Goal: Browse casually

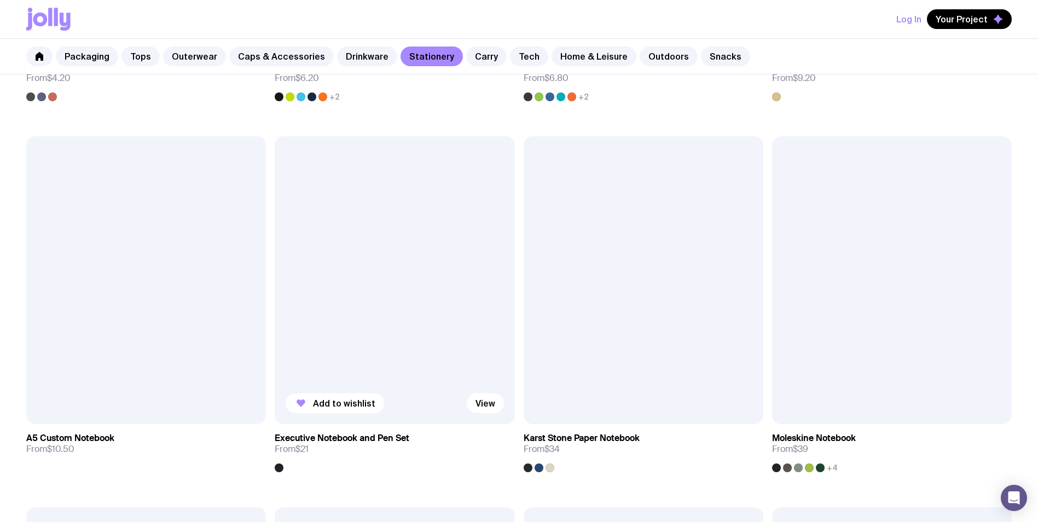
scroll to position [1367, 0]
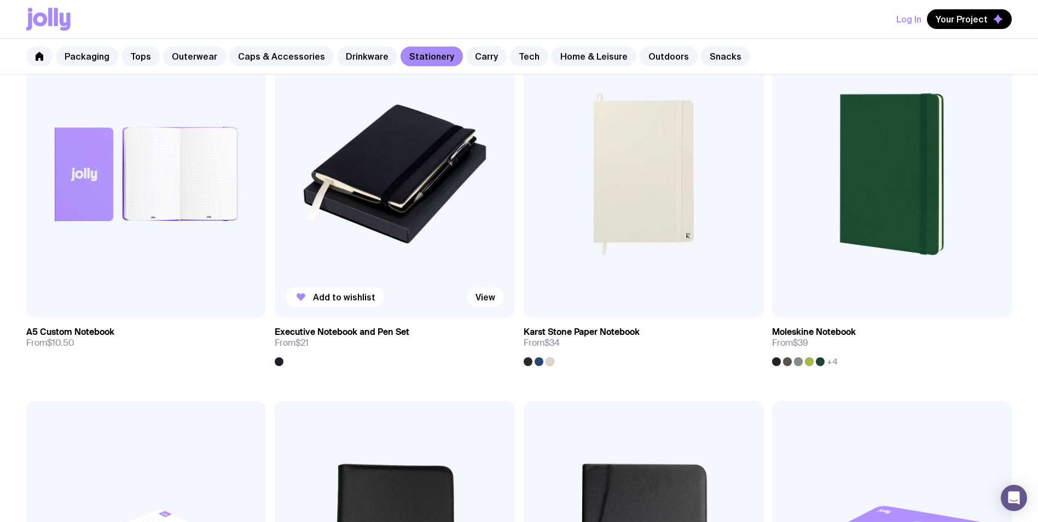
click at [491, 298] on link "View" at bounding box center [485, 297] width 37 height 20
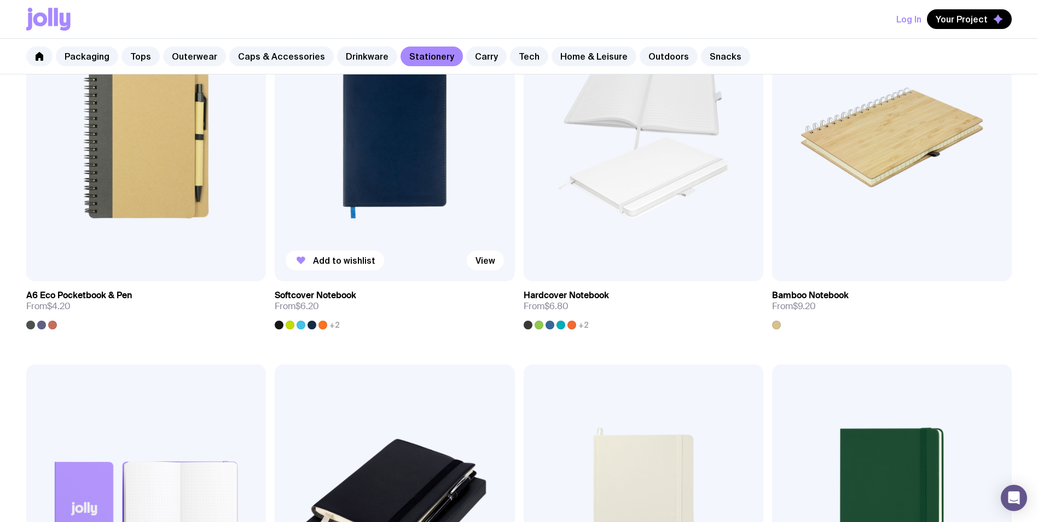
scroll to position [869, 0]
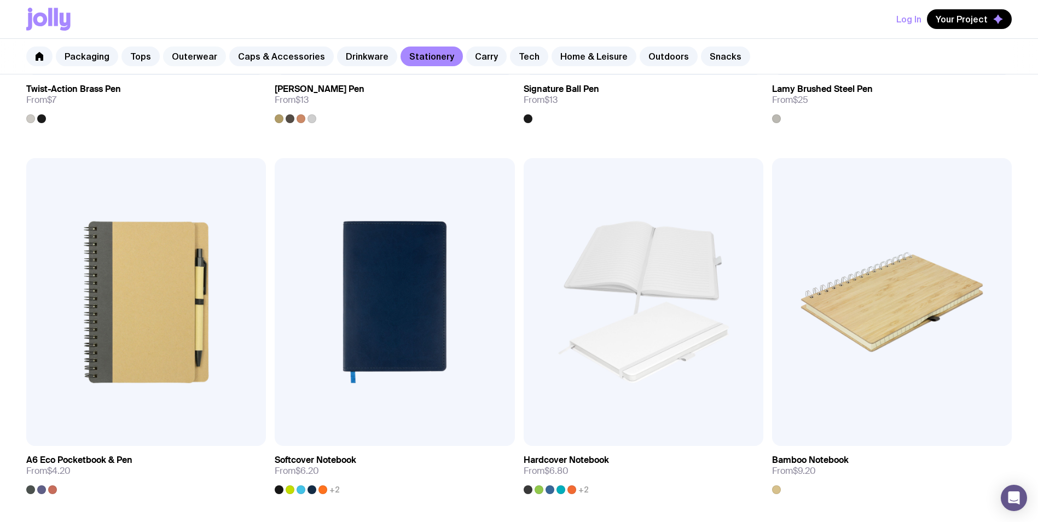
click at [206, 61] on link "Outerwear" at bounding box center [194, 56] width 63 height 20
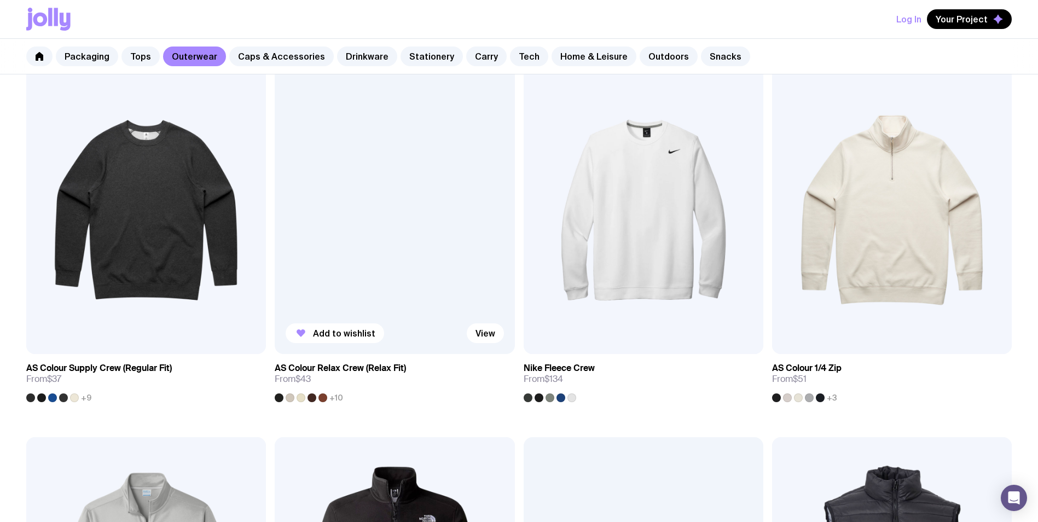
scroll to position [164, 0]
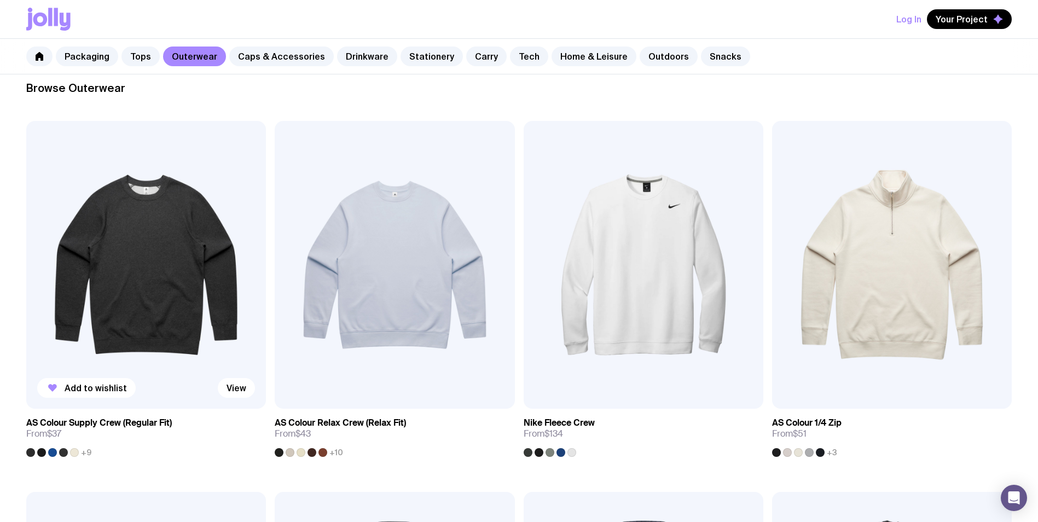
drag, startPoint x: 183, startPoint y: 288, endPoint x: 223, endPoint y: 288, distance: 39.4
click at [184, 288] on img at bounding box center [146, 265] width 240 height 288
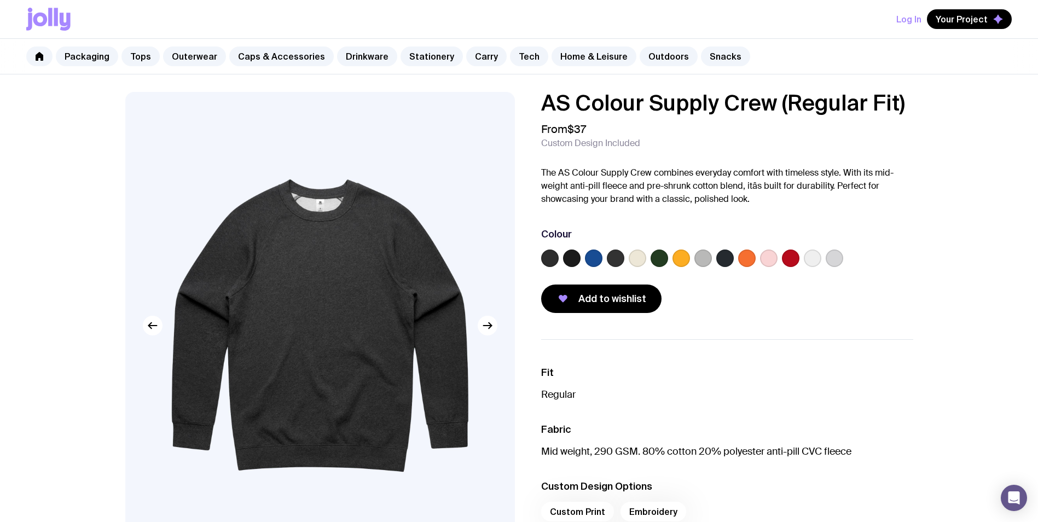
click at [743, 255] on label at bounding box center [747, 258] width 18 height 18
click at [0, 0] on input "radio" at bounding box center [0, 0] width 0 height 0
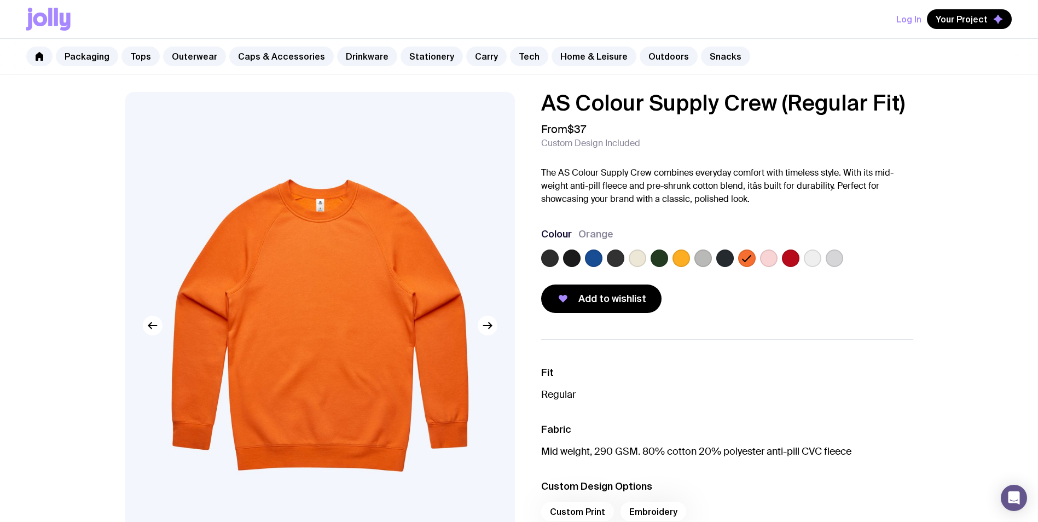
click at [547, 260] on label at bounding box center [550, 258] width 18 height 18
click at [0, 0] on input "radio" at bounding box center [0, 0] width 0 height 0
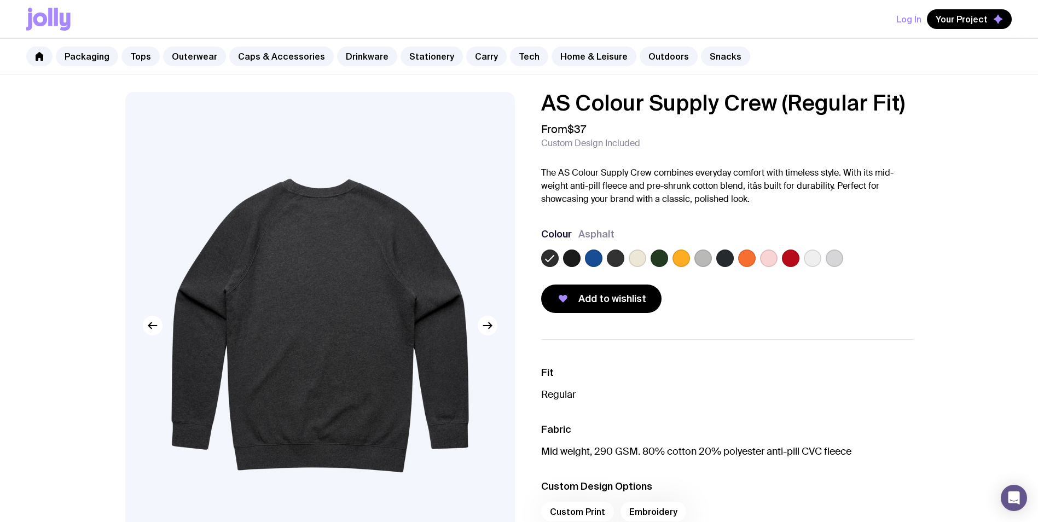
click at [590, 258] on label at bounding box center [594, 258] width 18 height 18
click at [0, 0] on input "radio" at bounding box center [0, 0] width 0 height 0
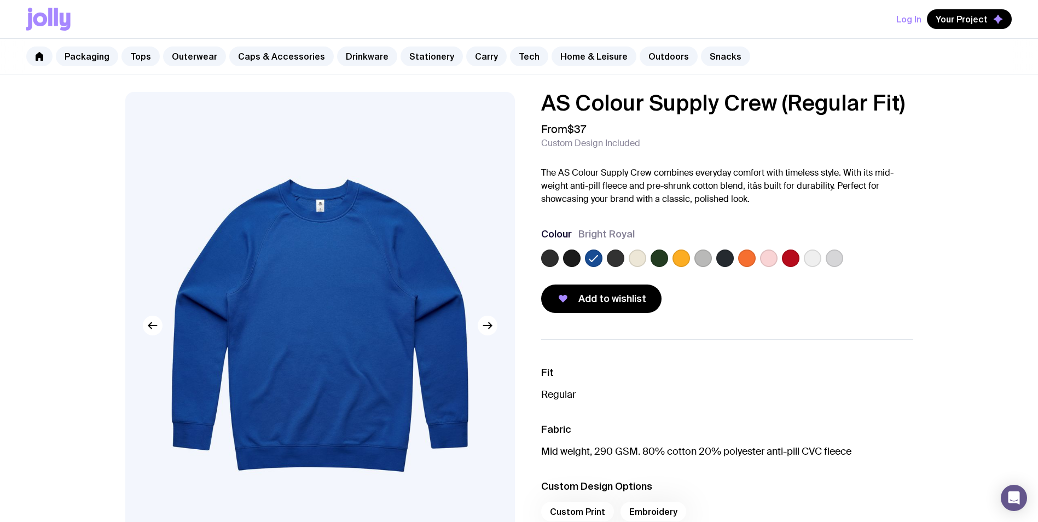
click at [571, 258] on label at bounding box center [572, 258] width 18 height 18
click at [0, 0] on input "radio" at bounding box center [0, 0] width 0 height 0
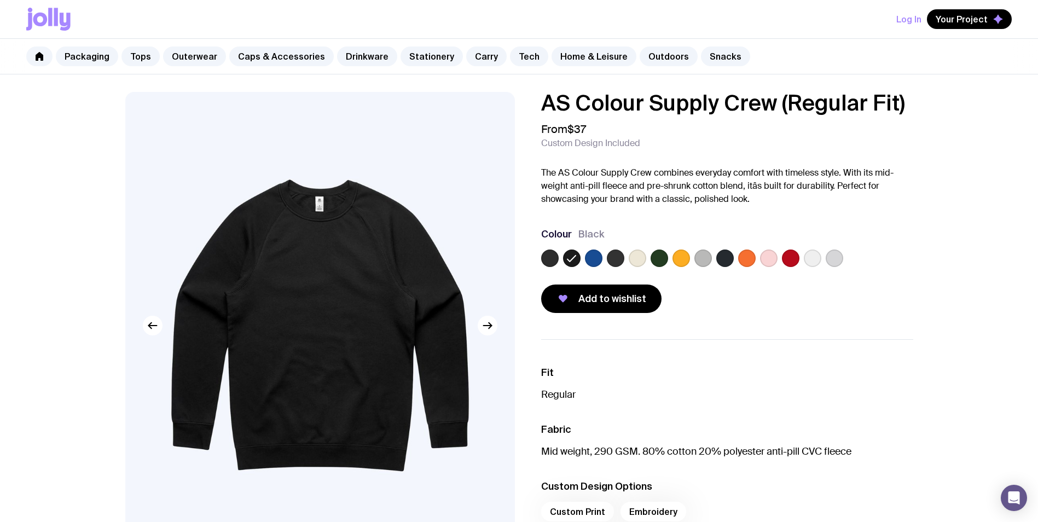
click at [662, 258] on label at bounding box center [659, 258] width 18 height 18
click at [0, 0] on input "radio" at bounding box center [0, 0] width 0 height 0
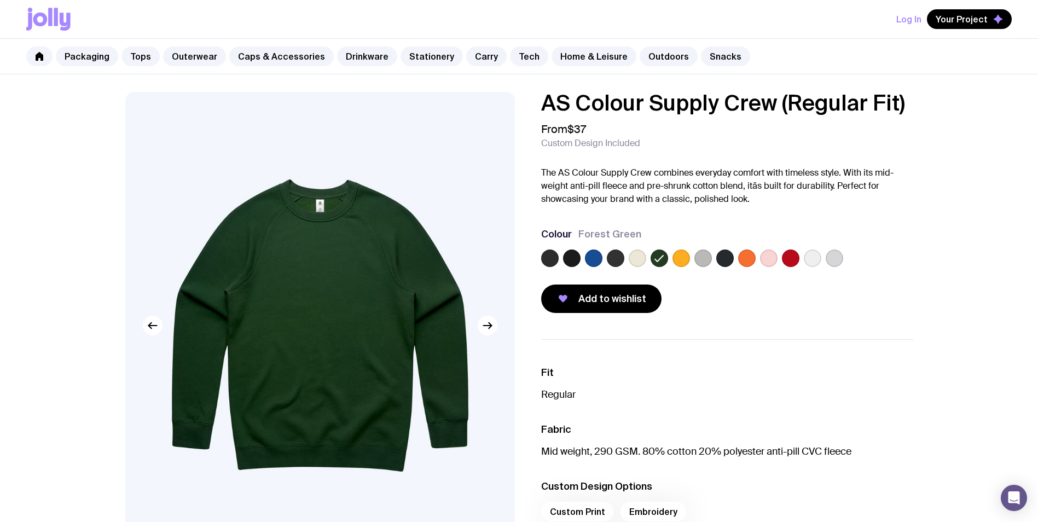
click at [616, 261] on label at bounding box center [616, 258] width 18 height 18
click at [0, 0] on input "radio" at bounding box center [0, 0] width 0 height 0
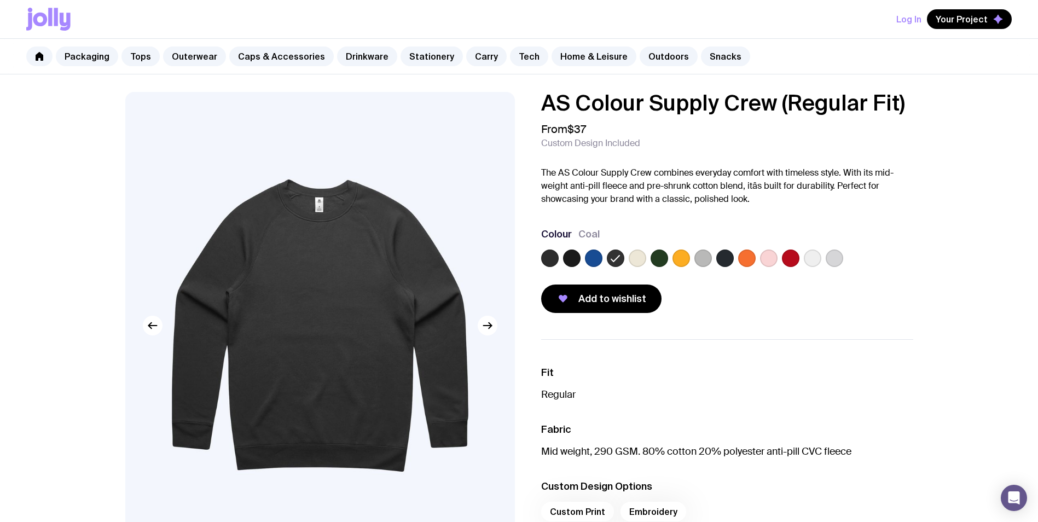
click at [579, 261] on label at bounding box center [572, 258] width 18 height 18
click at [0, 0] on input "radio" at bounding box center [0, 0] width 0 height 0
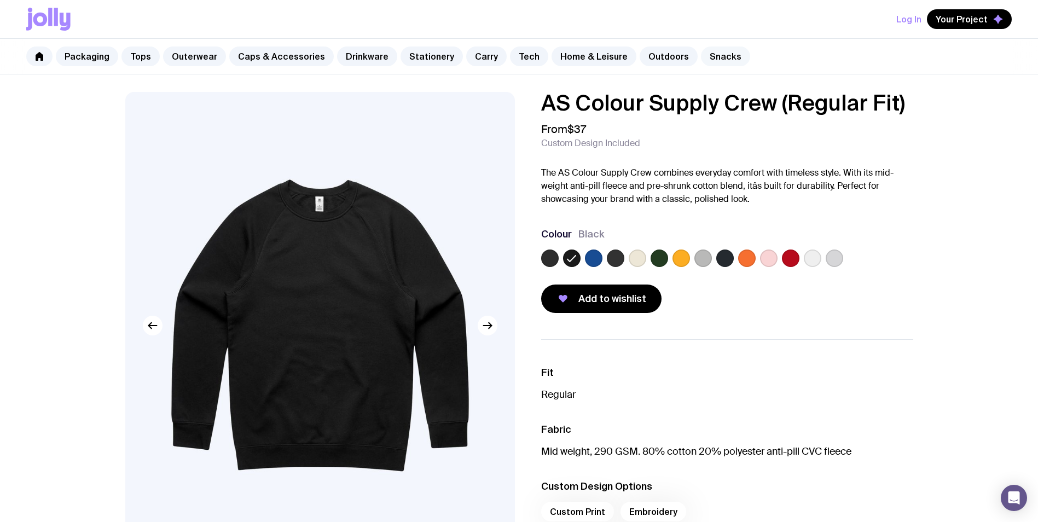
click at [701, 54] on link "Snacks" at bounding box center [725, 56] width 49 height 20
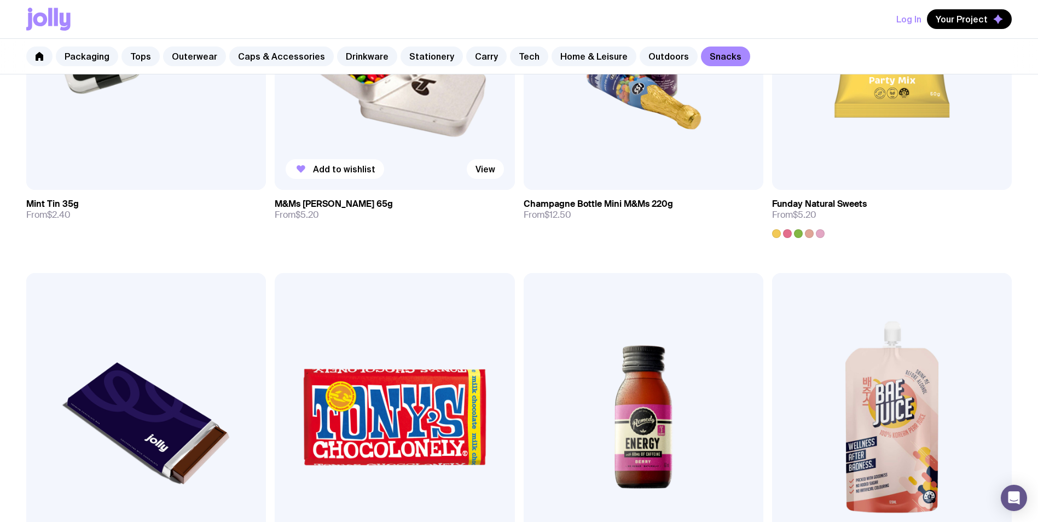
scroll to position [55, 0]
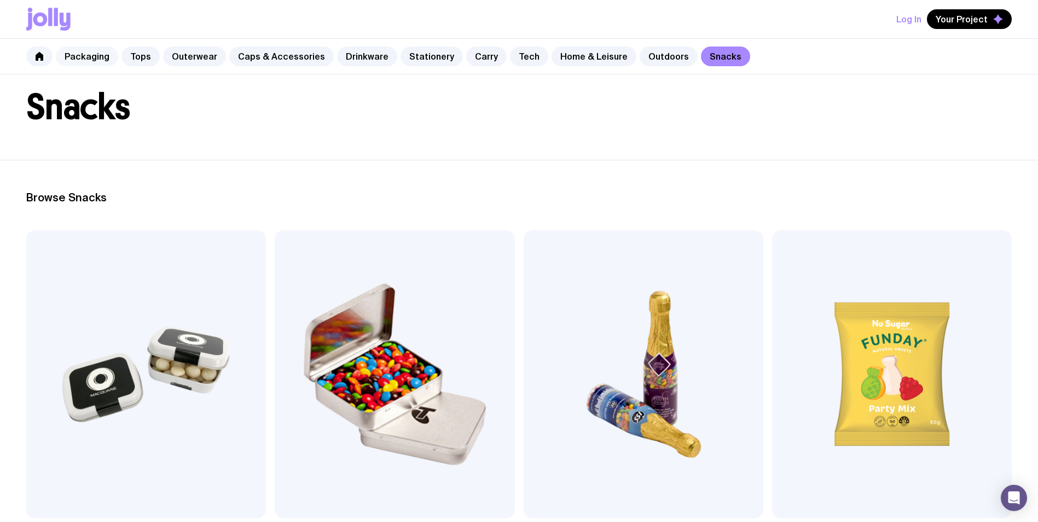
click at [91, 56] on link "Packaging" at bounding box center [87, 56] width 62 height 20
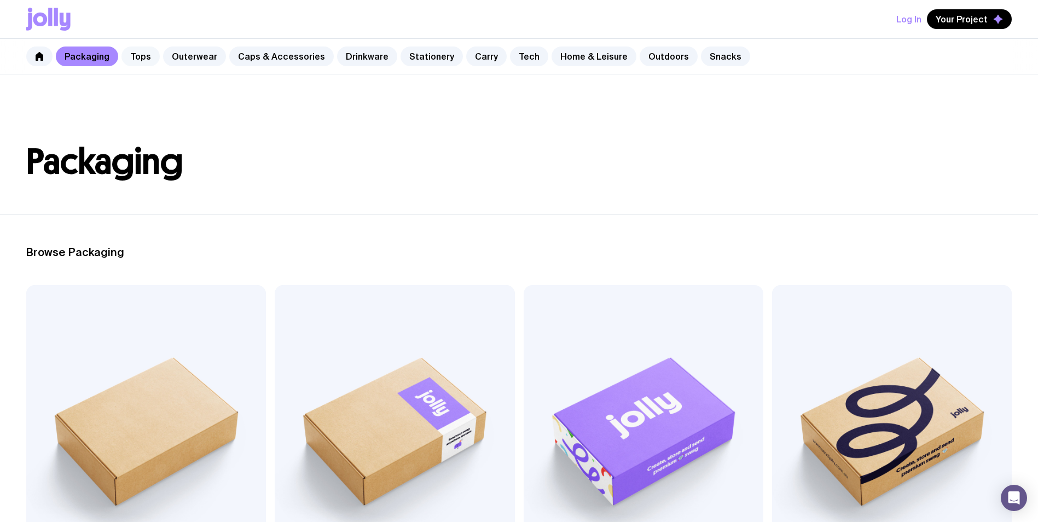
click at [147, 64] on link "Tops" at bounding box center [140, 56] width 38 height 20
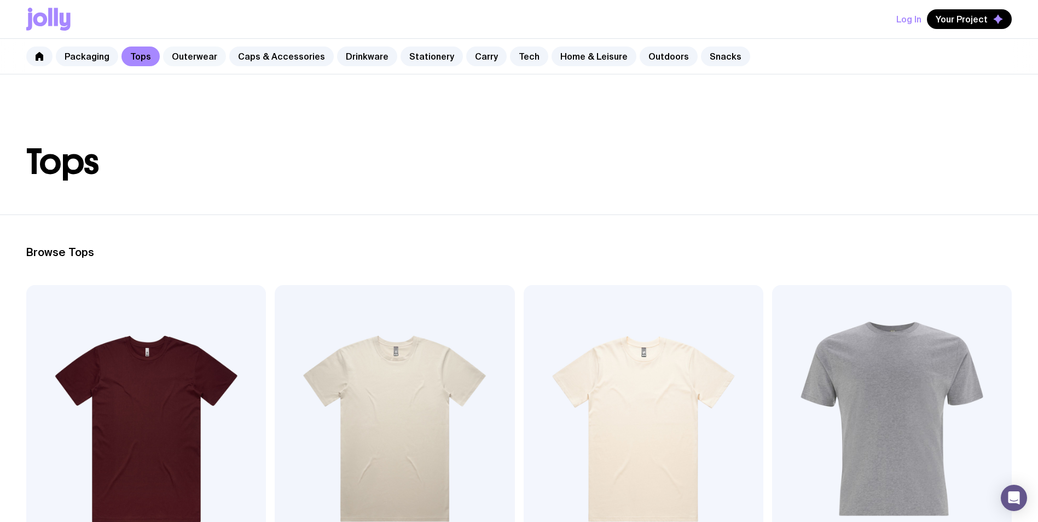
click at [187, 61] on link "Outerwear" at bounding box center [194, 56] width 63 height 20
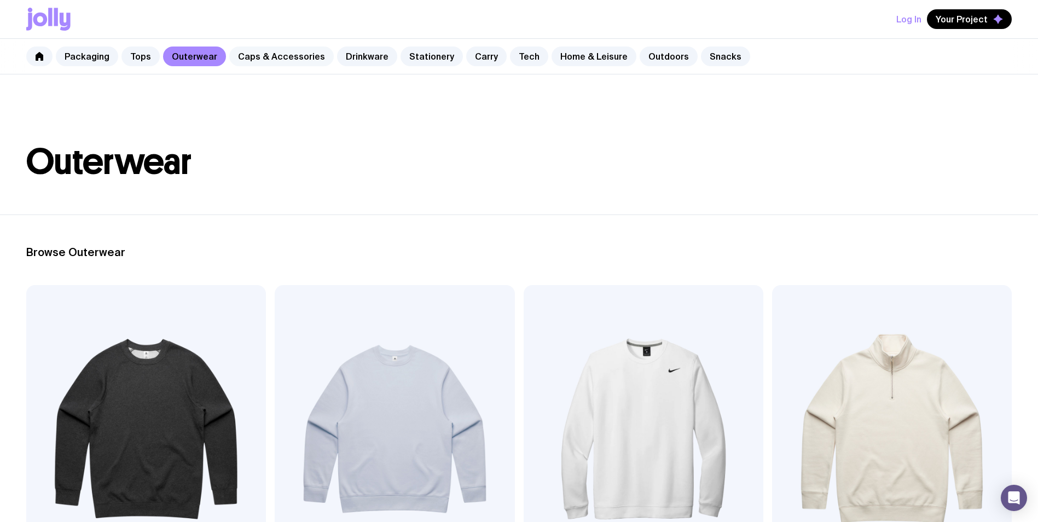
click at [270, 57] on link "Caps & Accessories" at bounding box center [281, 56] width 104 height 20
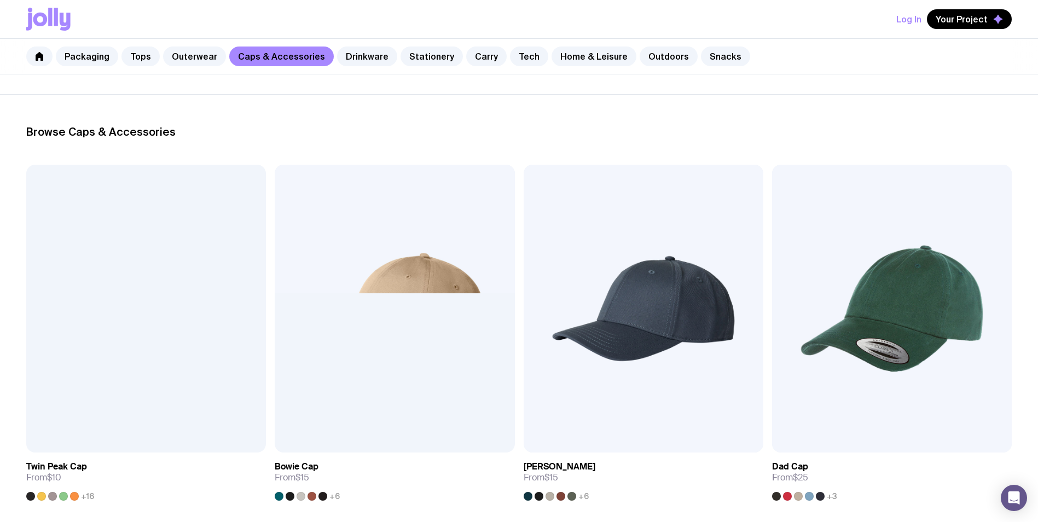
scroll to position [328, 0]
